Goal: Task Accomplishment & Management: Use online tool/utility

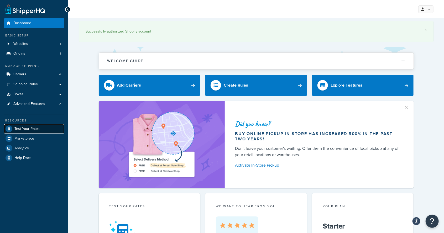
click at [19, 129] on span "Test Your Rates" at bounding box center [26, 129] width 25 height 4
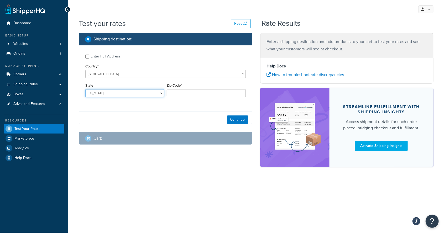
click at [94, 95] on select "[US_STATE] [US_STATE] [US_STATE] [US_STATE] [US_STATE] Armed Forces Americas Ar…" at bounding box center [124, 93] width 79 height 8
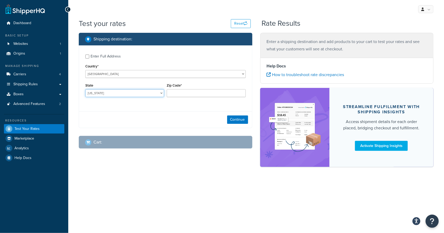
select select "FL"
click at [85, 89] on select "[US_STATE] [US_STATE] [US_STATE] [US_STATE] [US_STATE] Armed Forces Americas Ar…" at bounding box center [124, 93] width 79 height 8
click at [176, 94] on input "Zip Code*" at bounding box center [206, 93] width 79 height 8
type input "32358"
click at [237, 119] on button "Continue" at bounding box center [237, 119] width 21 height 8
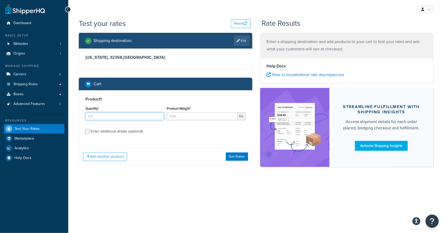
click at [96, 116] on input "Quantity*" at bounding box center [124, 116] width 79 height 8
type input "1"
type input "40"
click at [88, 131] on input "Enter additional details (optional)" at bounding box center [87, 132] width 4 height 4
checkbox input "true"
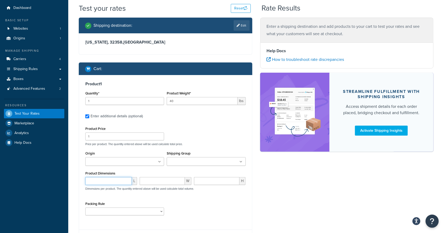
click at [98, 180] on input "number" at bounding box center [108, 181] width 46 height 8
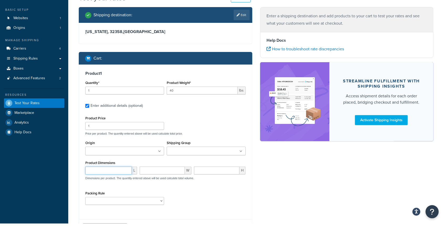
scroll to position [28, 0]
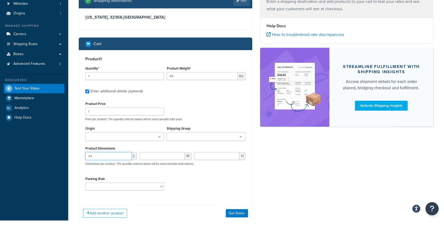
type input "24"
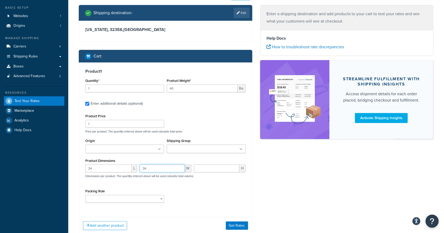
type input "36"
type input "49"
click at [192, 188] on div "Packing Rule Chinese Drexel Floral [PERSON_NAME] Lamp Large Lamp Lexington Main…" at bounding box center [165, 197] width 163 height 19
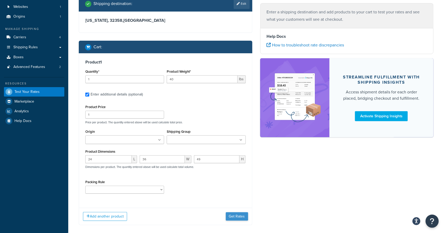
click at [232, 219] on button "Get Rates" at bounding box center [237, 216] width 22 height 8
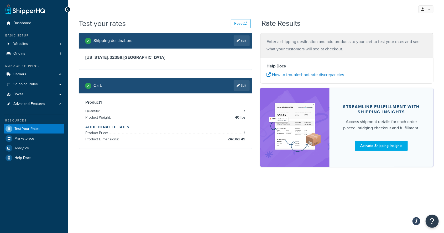
scroll to position [0, 0]
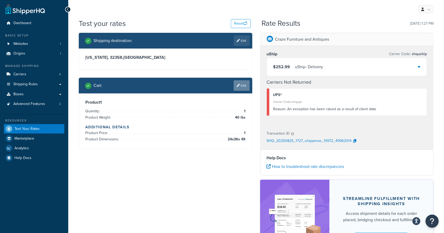
click at [249, 84] on link "Edit" at bounding box center [241, 85] width 16 height 10
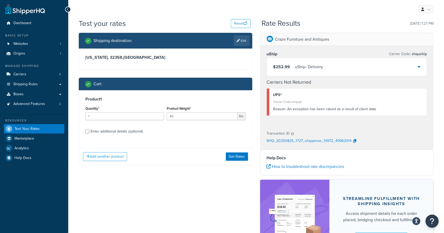
click at [119, 134] on div "Enter additional details (optional)" at bounding box center [117, 131] width 52 height 7
click at [89, 134] on input "Enter additional details (optional)" at bounding box center [87, 132] width 4 height 4
checkbox input "true"
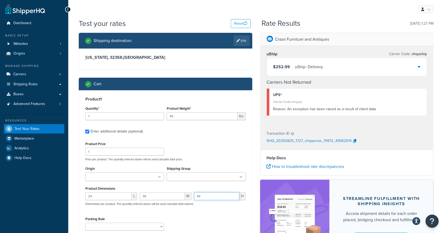
click at [226, 194] on input "49" at bounding box center [217, 196] width 46 height 8
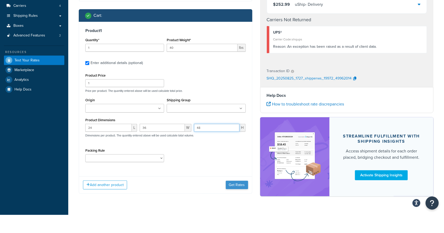
type input "48"
click at [240, 200] on button "Get Rates" at bounding box center [237, 203] width 22 height 8
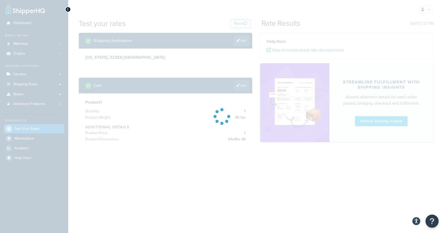
scroll to position [50, 0]
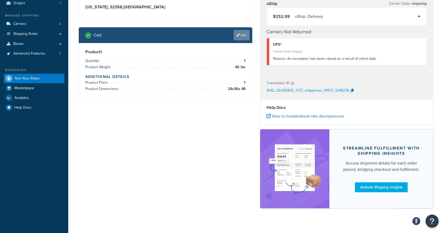
click at [246, 34] on link "Edit" at bounding box center [241, 35] width 16 height 10
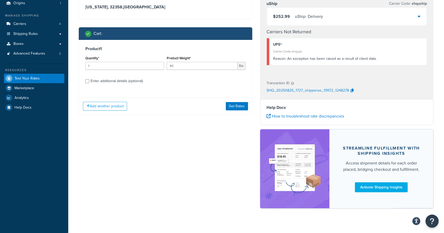
click at [123, 81] on div "Enter additional details (optional)" at bounding box center [117, 80] width 52 height 7
click at [89, 81] on input "Enter additional details (optional)" at bounding box center [87, 81] width 4 height 4
checkbox input "true"
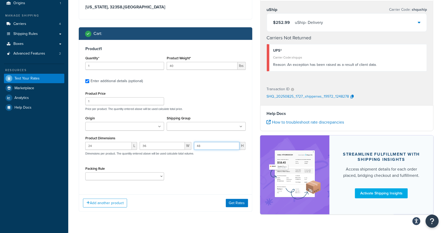
click at [213, 146] on input "48" at bounding box center [217, 146] width 46 height 8
type input "45"
click at [235, 199] on button "Get Rates" at bounding box center [237, 203] width 22 height 8
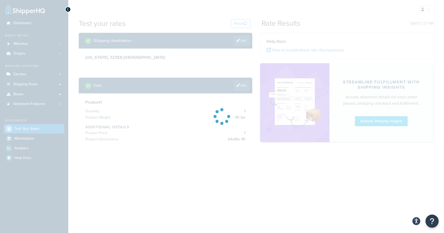
scroll to position [43, 0]
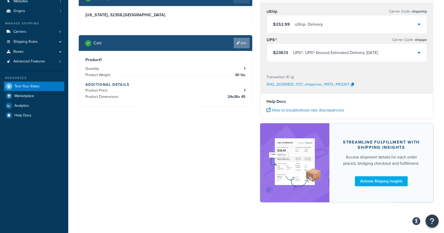
click at [240, 46] on link "Edit" at bounding box center [241, 43] width 16 height 10
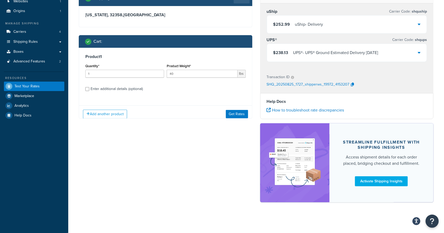
click at [134, 92] on div "Enter additional details (optional)" at bounding box center [117, 88] width 52 height 7
click at [89, 91] on input "Enter additional details (optional)" at bounding box center [87, 89] width 4 height 4
checkbox input "true"
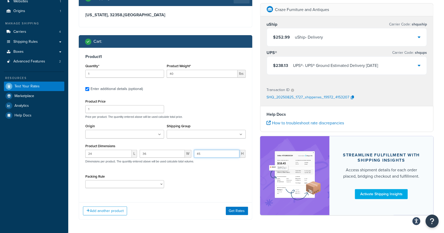
click at [208, 154] on input "45" at bounding box center [217, 154] width 46 height 8
type input "46"
click at [229, 207] on button "Get Rates" at bounding box center [237, 211] width 22 height 8
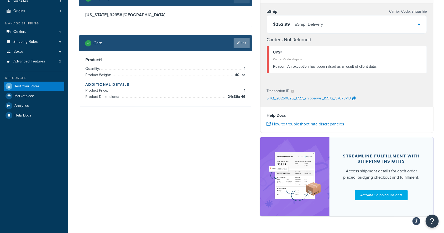
click at [240, 43] on link "Edit" at bounding box center [241, 43] width 16 height 10
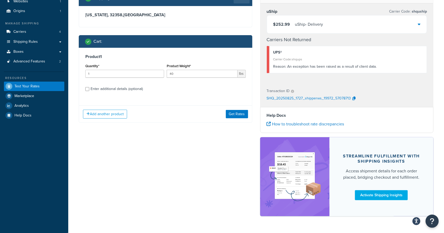
click at [107, 88] on div "Enter additional details (optional)" at bounding box center [117, 88] width 52 height 7
click at [89, 88] on input "Enter additional details (optional)" at bounding box center [87, 89] width 4 height 4
checkbox input "true"
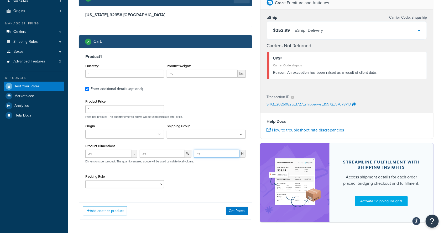
click at [207, 153] on input "46" at bounding box center [217, 154] width 46 height 8
type input "45"
click at [229, 207] on button "Get Rates" at bounding box center [237, 211] width 22 height 8
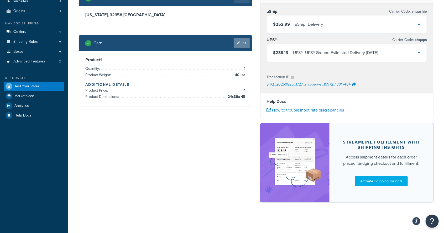
click at [245, 43] on link "Edit" at bounding box center [241, 43] width 16 height 10
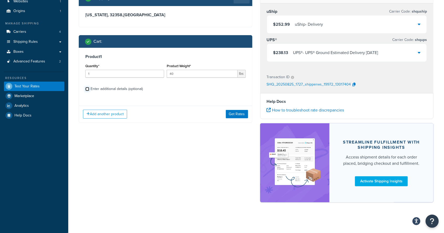
click at [88, 89] on input "Enter additional details (optional)" at bounding box center [87, 89] width 4 height 4
checkbox input "true"
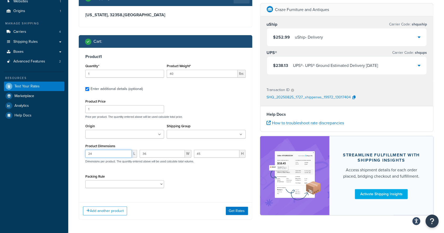
click at [109, 152] on input "24" at bounding box center [108, 154] width 46 height 8
type input "22"
type input "47"
click at [242, 207] on button "Get Rates" at bounding box center [237, 211] width 22 height 8
